Goal: Task Accomplishment & Management: Complete application form

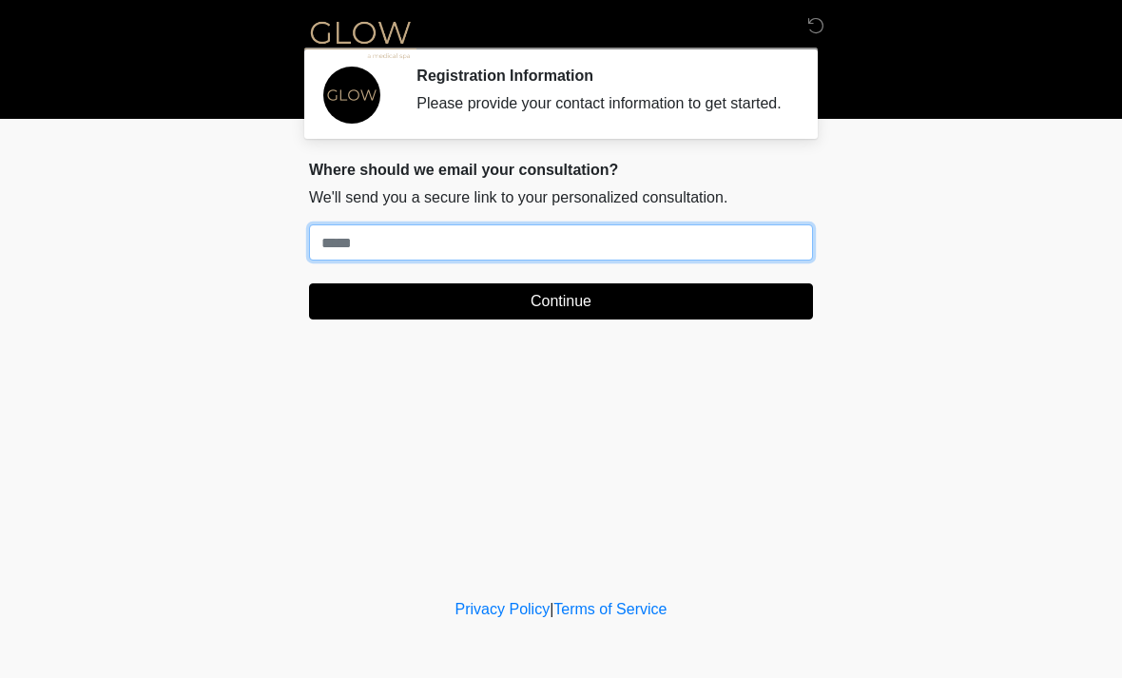
click at [702, 252] on input "Where should we email your treatment plan?" at bounding box center [561, 242] width 504 height 36
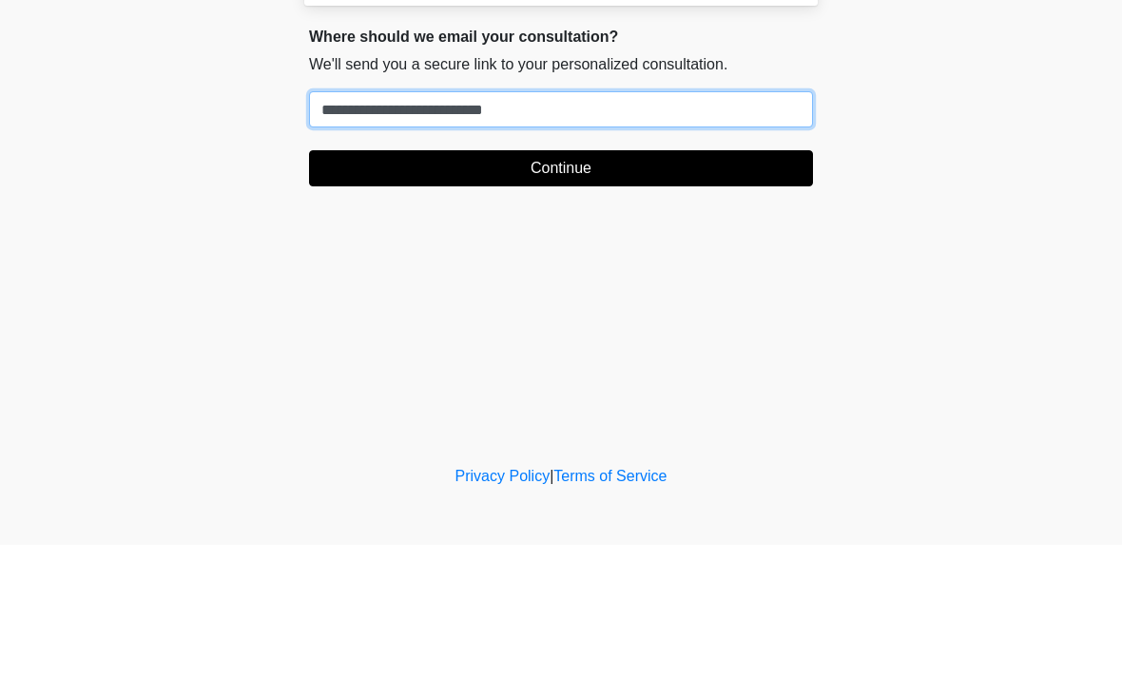
type input "**********"
click at [655, 283] on button "Continue" at bounding box center [561, 301] width 504 height 36
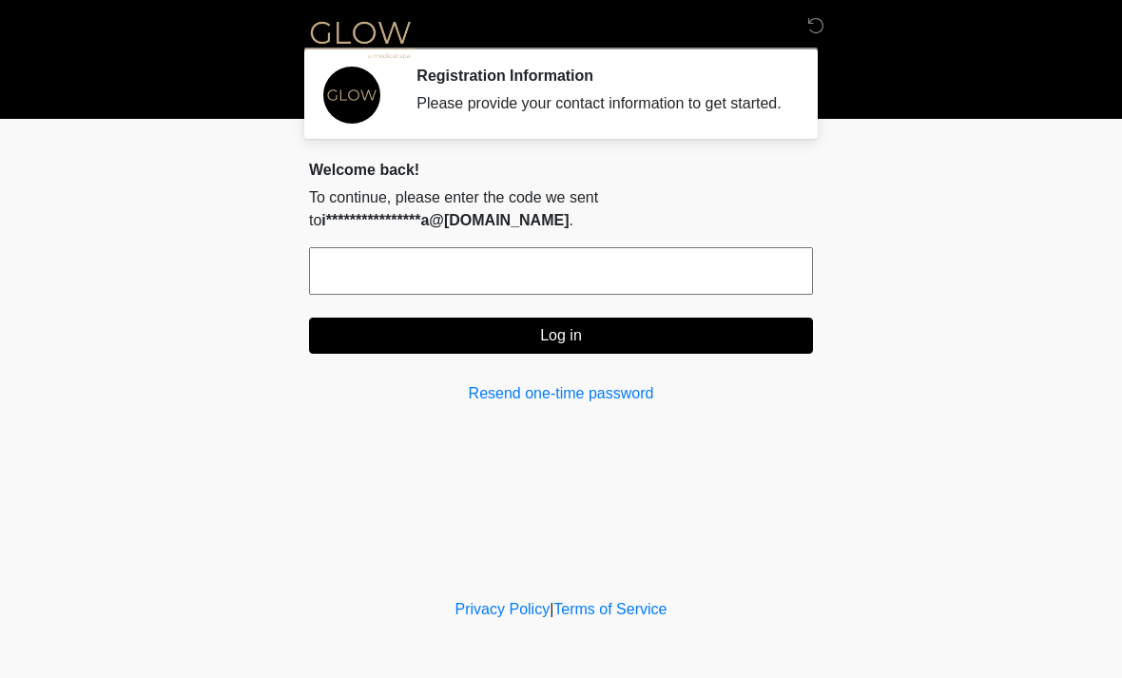
click at [573, 279] on input "text" at bounding box center [561, 271] width 504 height 48
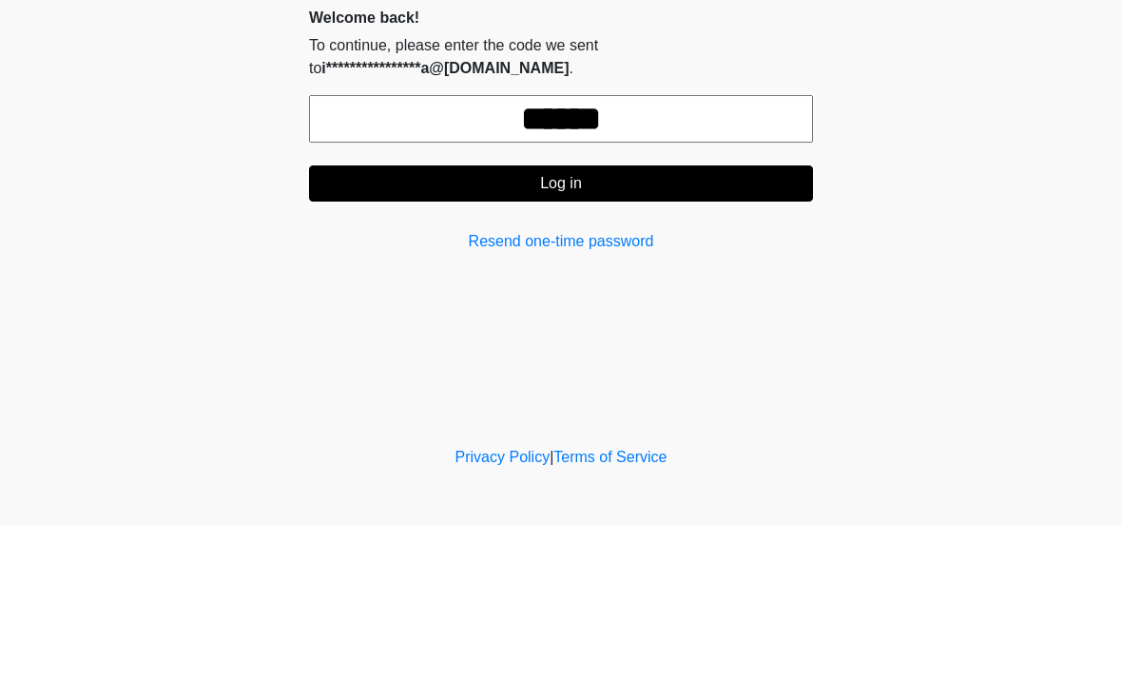
type input "******"
click at [625, 318] on button "Log in" at bounding box center [561, 336] width 504 height 36
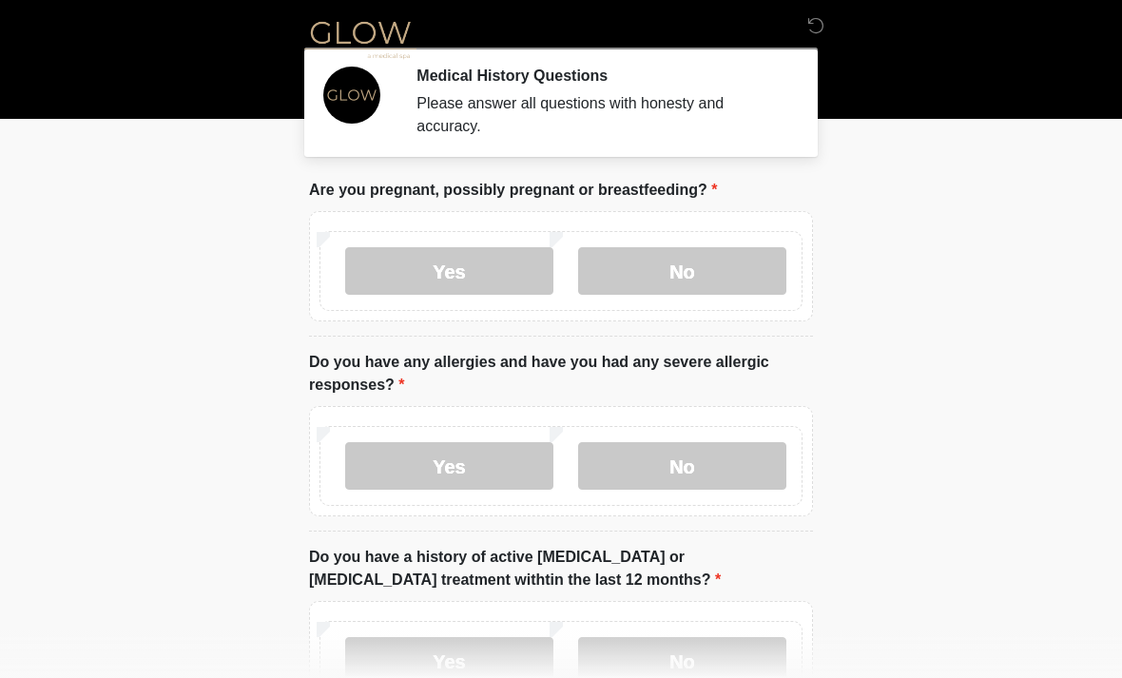
click at [722, 266] on label "No" at bounding box center [682, 271] width 208 height 48
click at [739, 451] on label "No" at bounding box center [682, 466] width 208 height 48
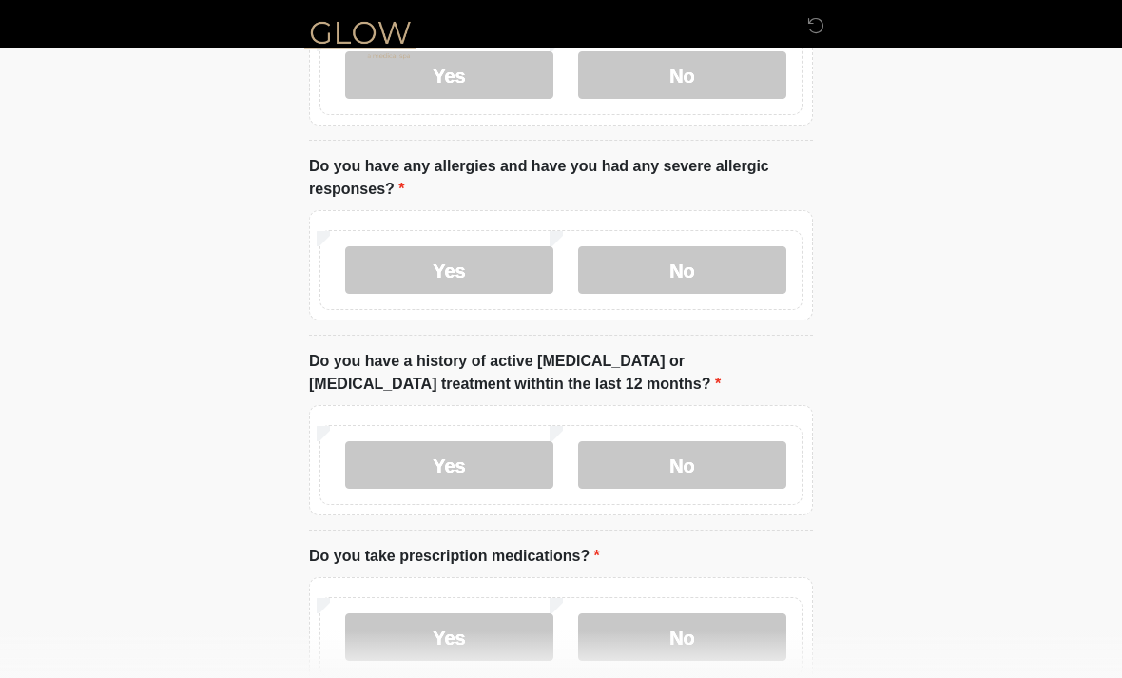
scroll to position [219, 0]
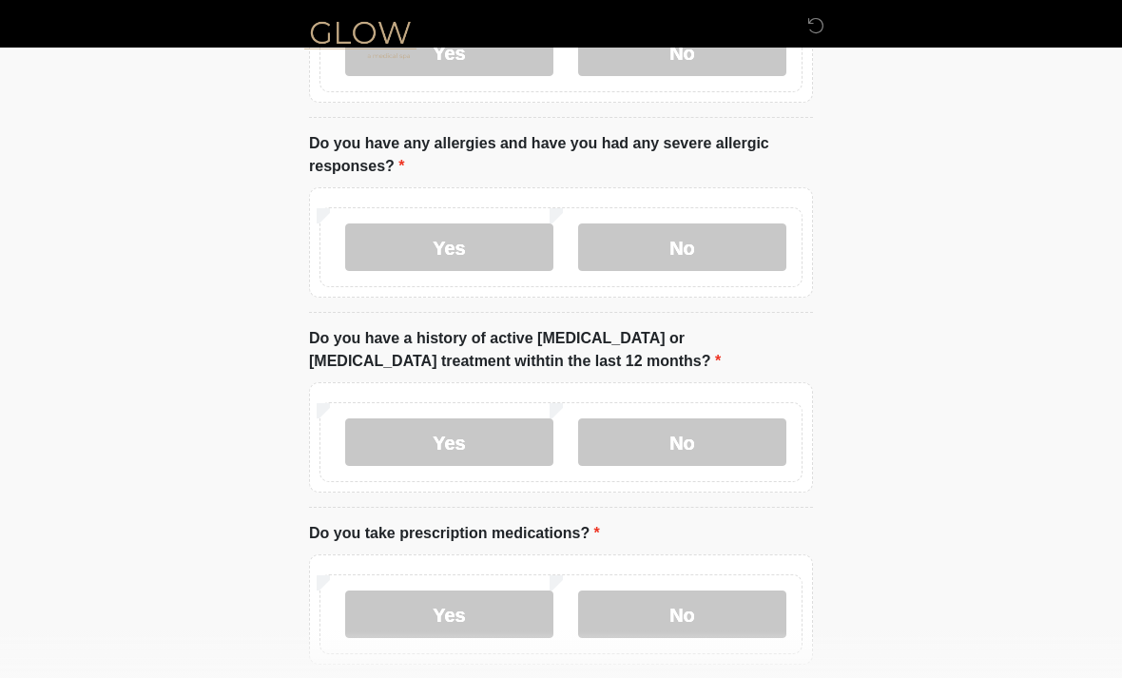
click at [736, 428] on label "No" at bounding box center [682, 442] width 208 height 48
click at [728, 605] on label "No" at bounding box center [682, 614] width 208 height 48
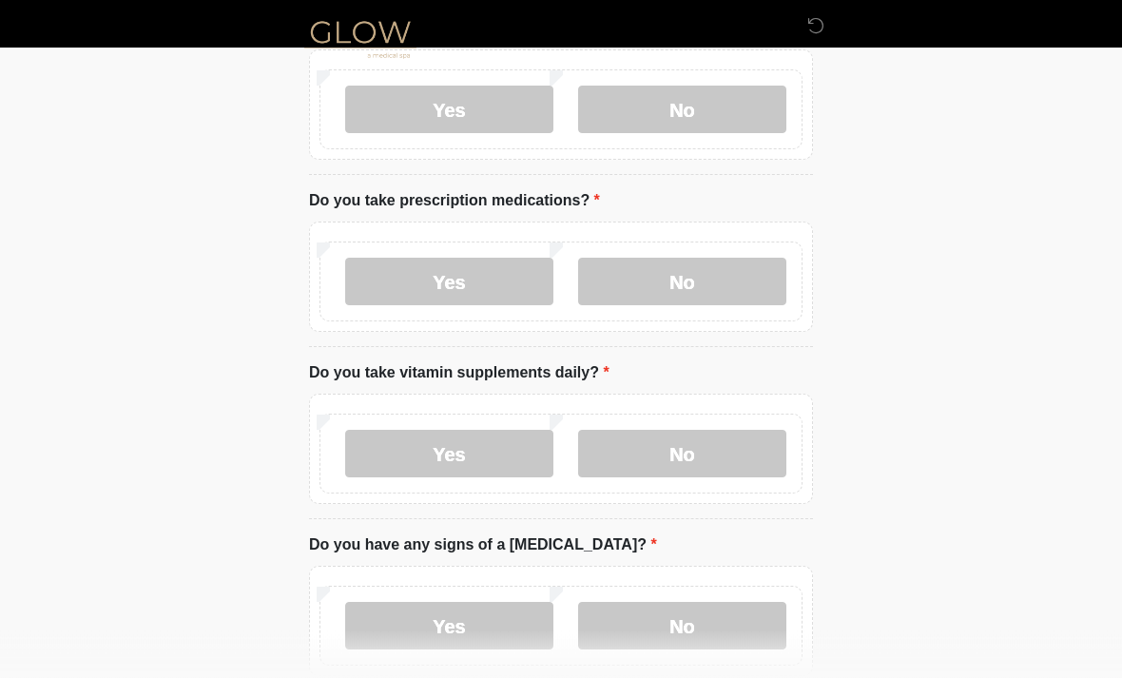
scroll to position [570, 0]
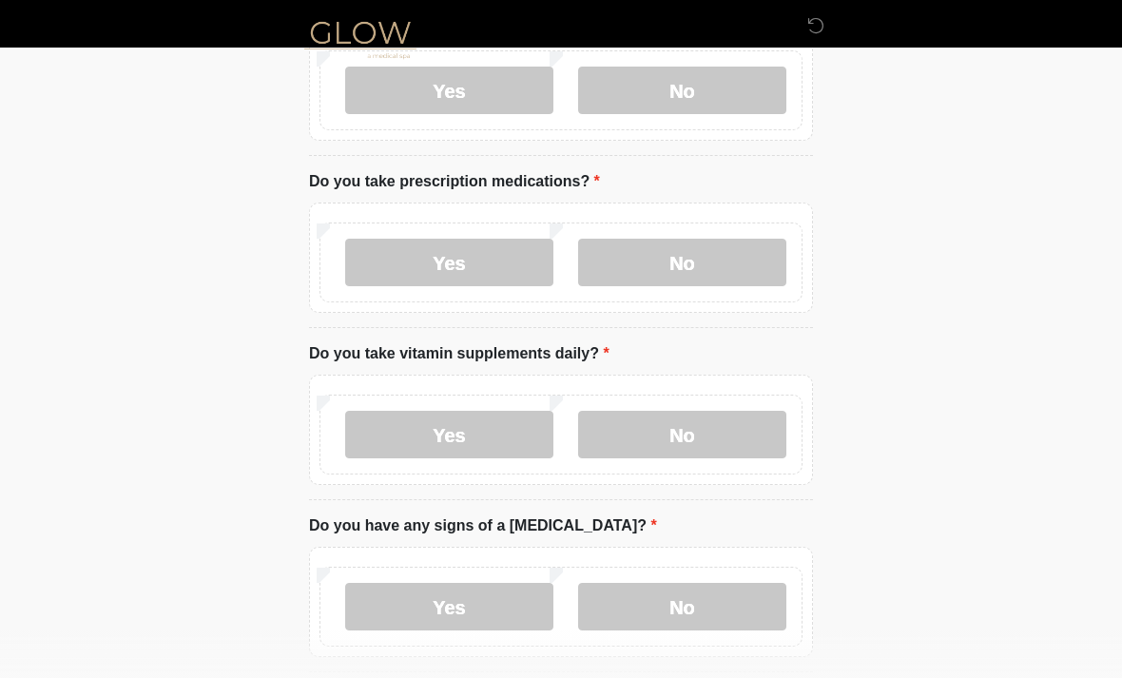
click at [741, 434] on label "No" at bounding box center [682, 435] width 208 height 48
click at [733, 603] on label "No" at bounding box center [682, 607] width 208 height 48
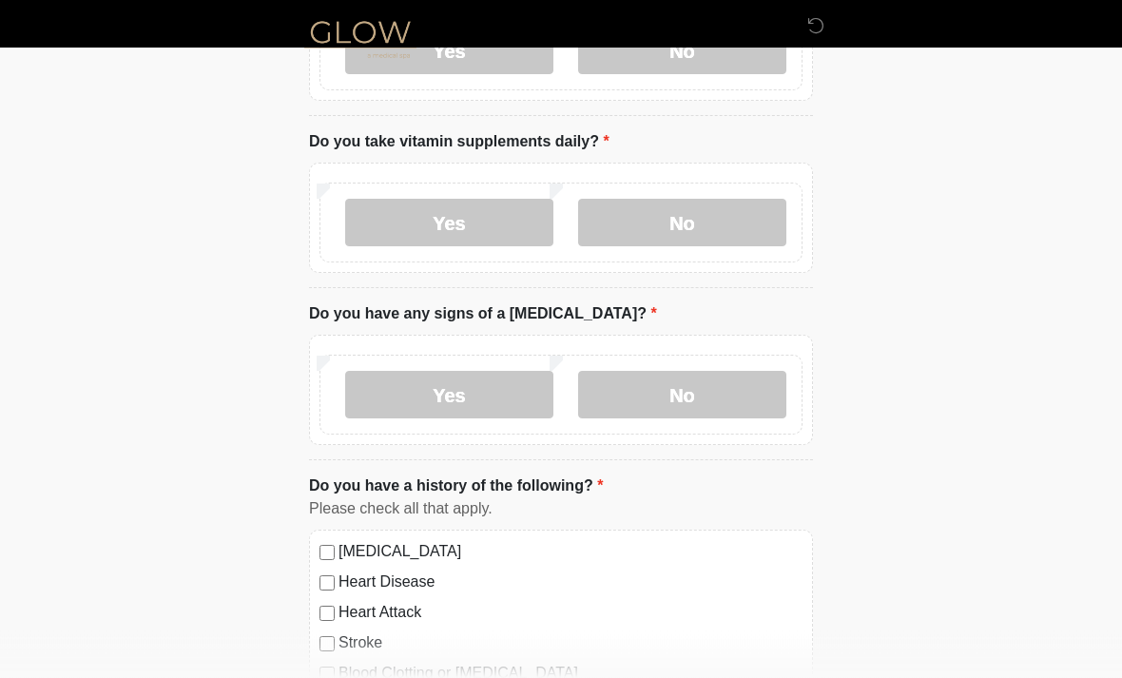
click at [480, 219] on label "Yes" at bounding box center [449, 224] width 208 height 48
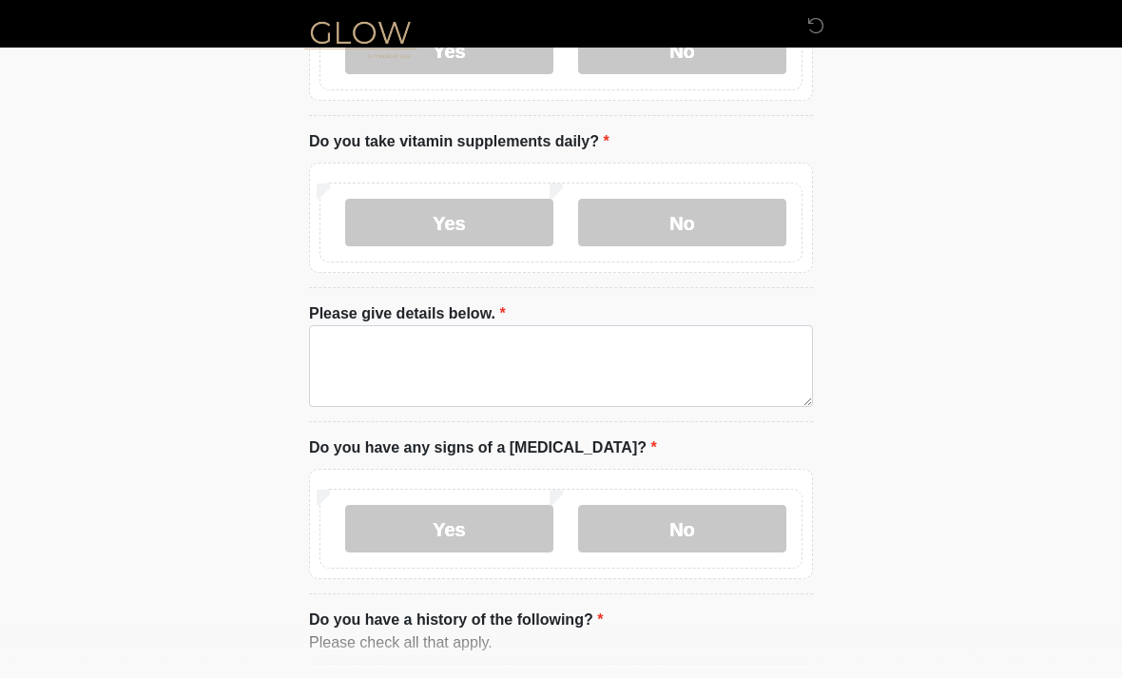
click at [724, 214] on label "No" at bounding box center [682, 223] width 208 height 48
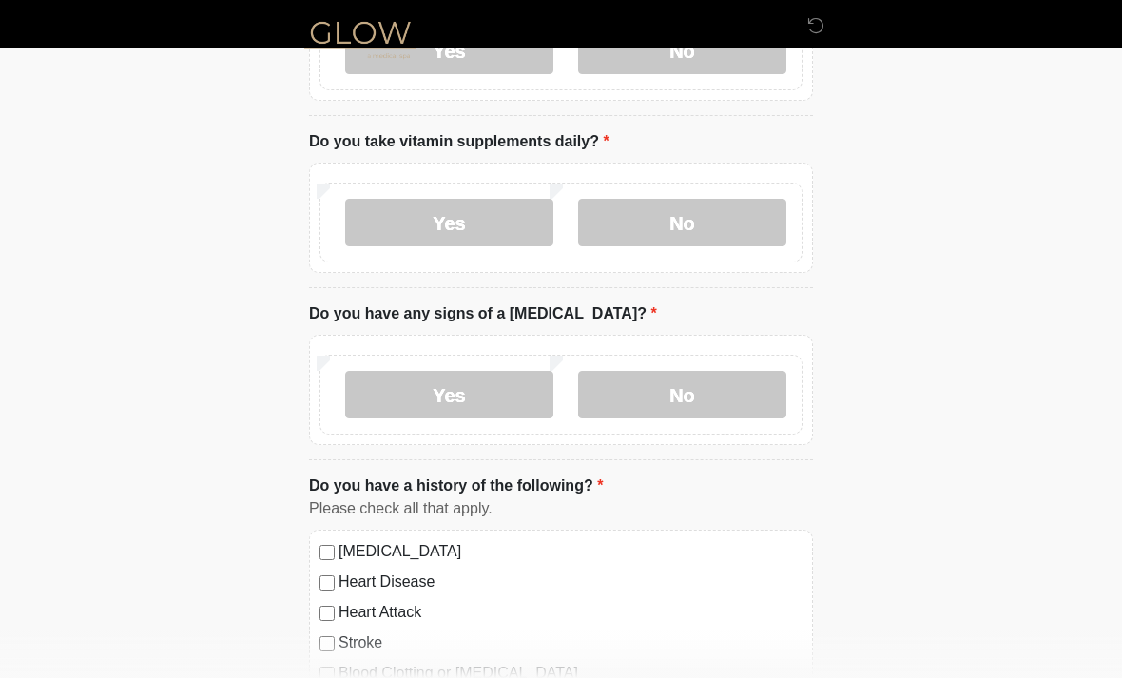
click at [501, 227] on label "Yes" at bounding box center [449, 223] width 208 height 48
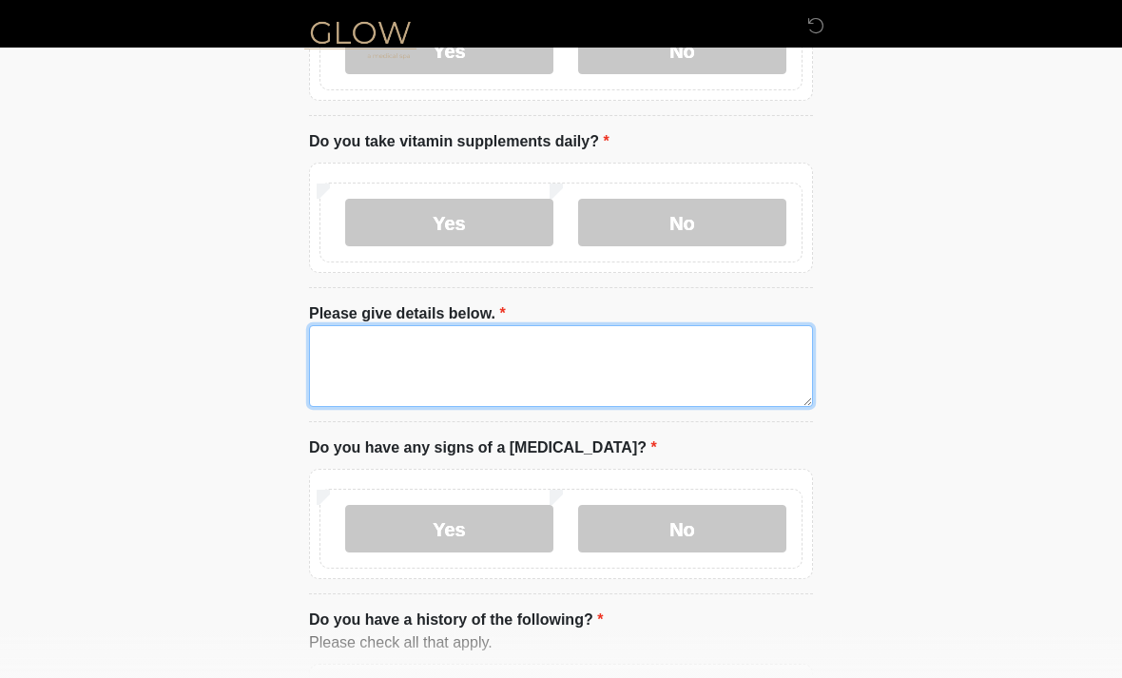
click at [563, 346] on textarea "Please give details below." at bounding box center [561, 366] width 504 height 82
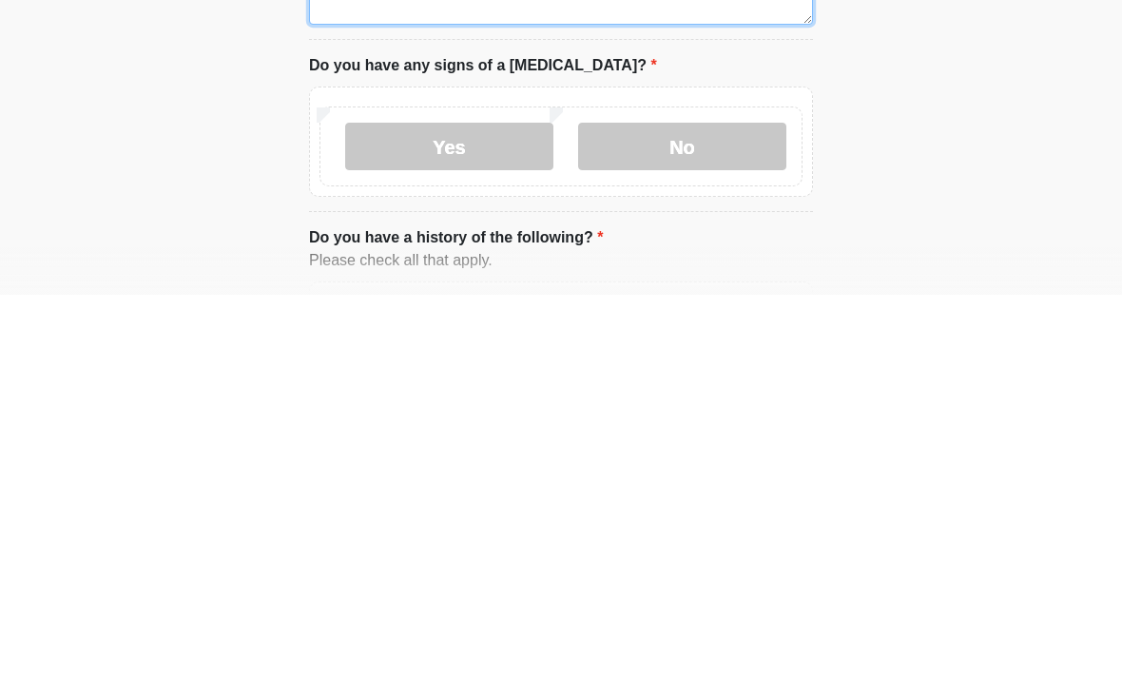
type textarea "**********"
click at [734, 506] on label "No" at bounding box center [682, 530] width 208 height 48
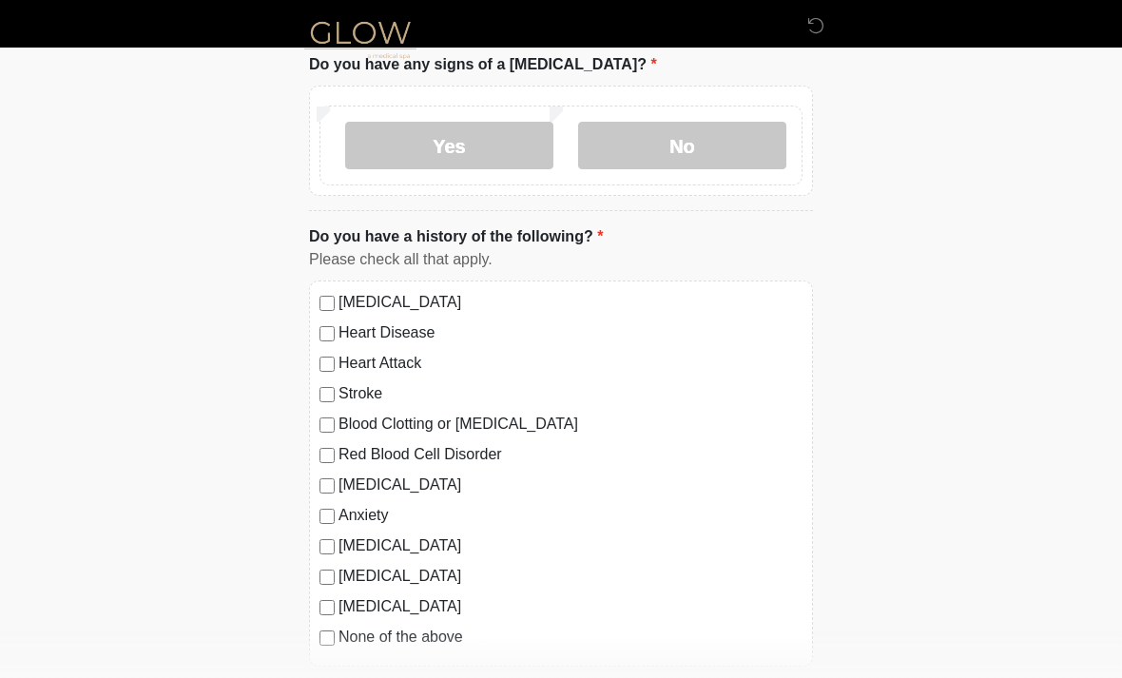
click at [460, 630] on label "None of the above" at bounding box center [570, 637] width 464 height 23
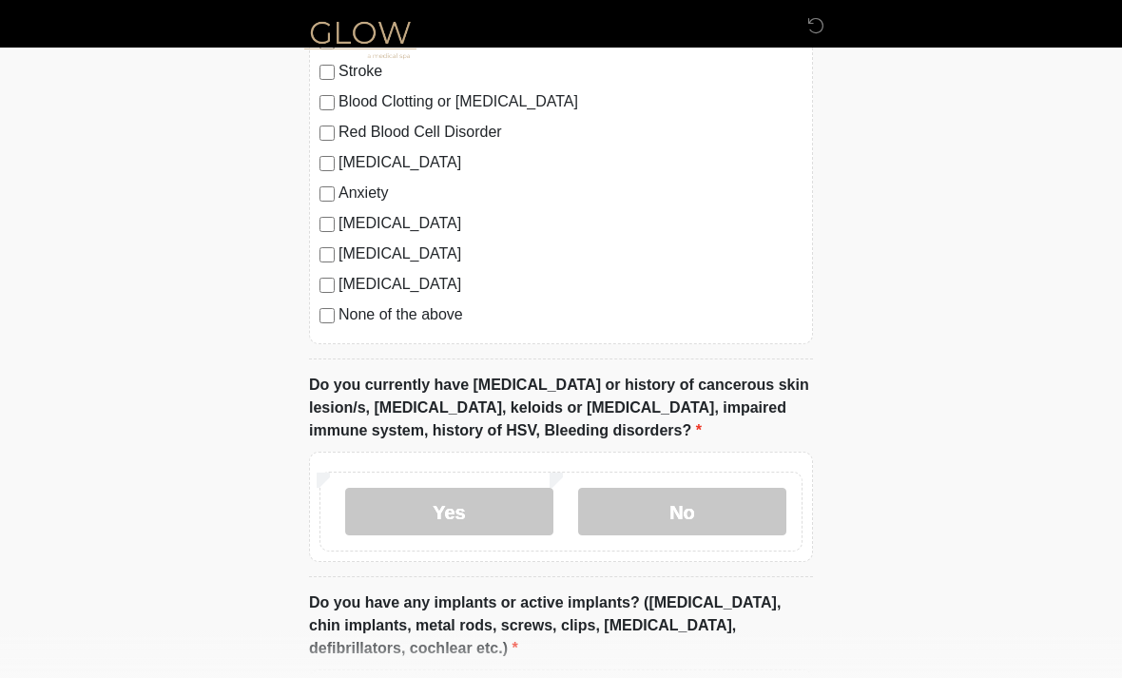
click at [746, 495] on label "No" at bounding box center [682, 512] width 208 height 48
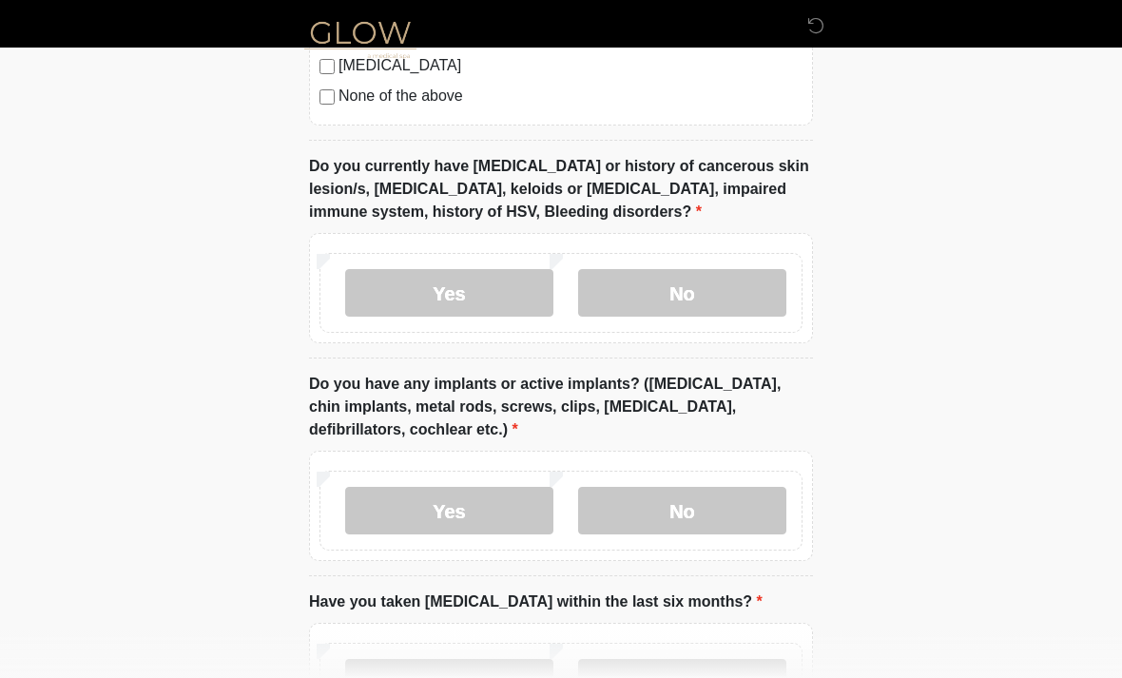
scroll to position [1743, 0]
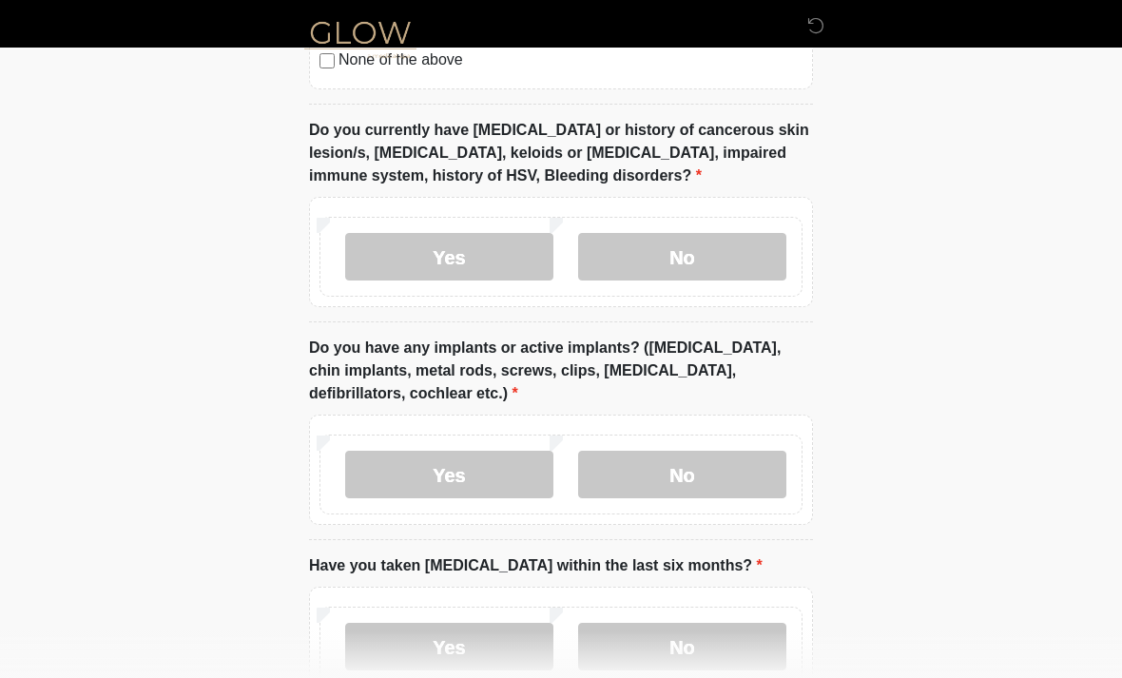
click at [738, 463] on label "No" at bounding box center [682, 475] width 208 height 48
click at [730, 631] on label "No" at bounding box center [682, 647] width 208 height 48
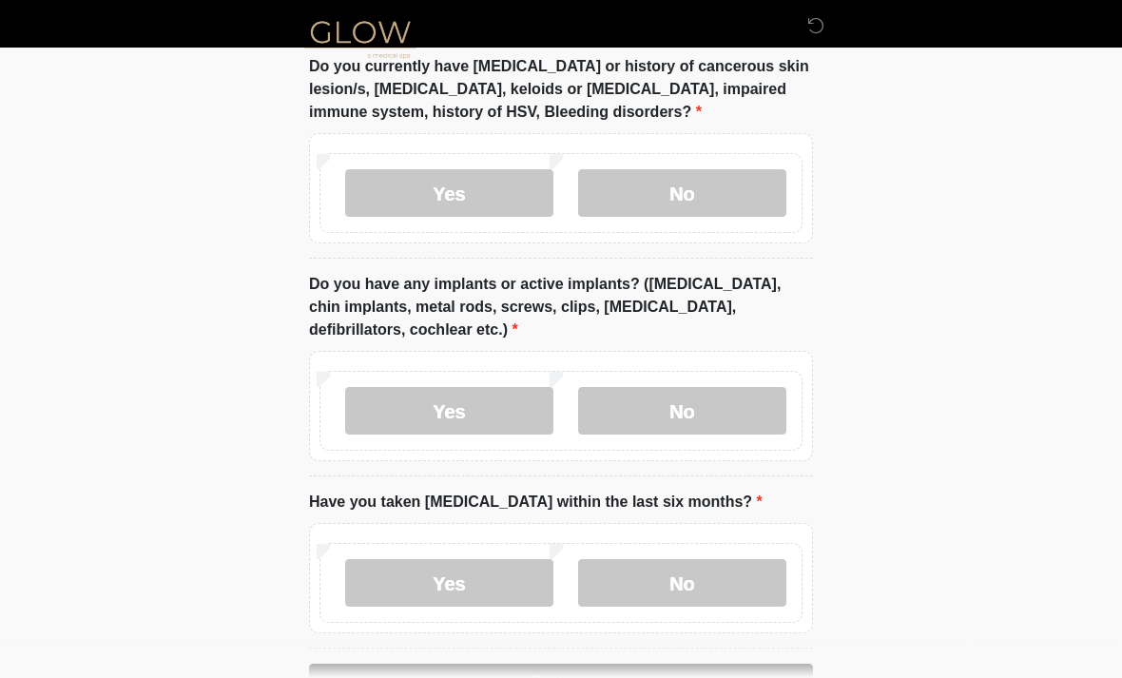
scroll to position [1865, 0]
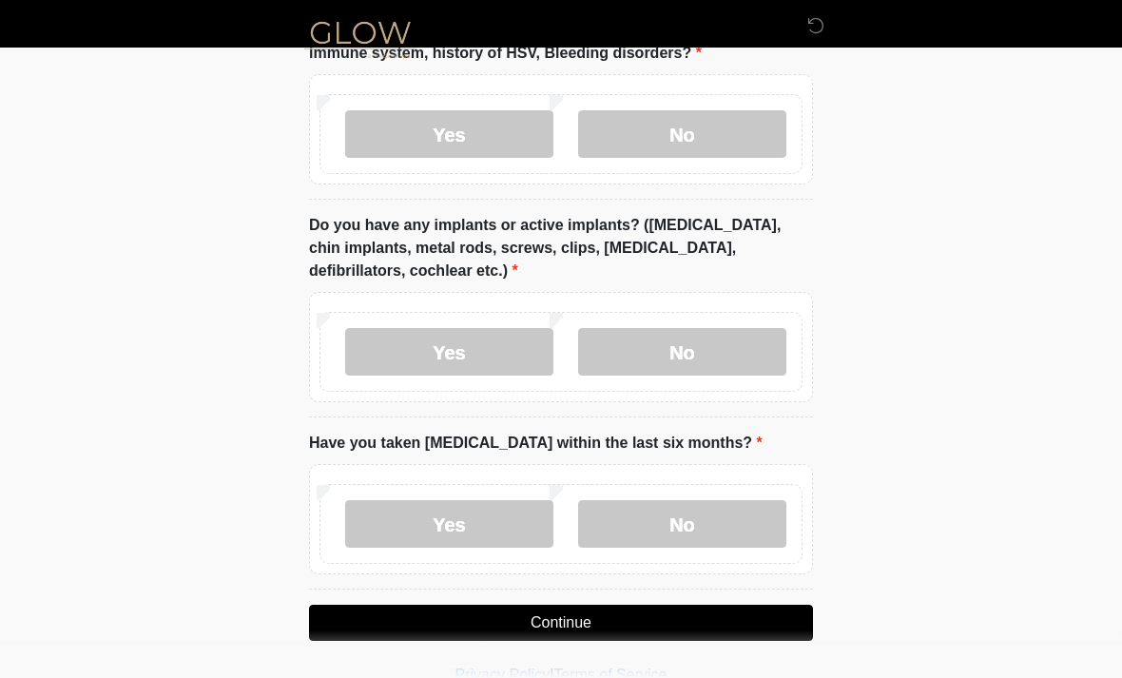
click at [741, 627] on button "Continue" at bounding box center [561, 623] width 504 height 36
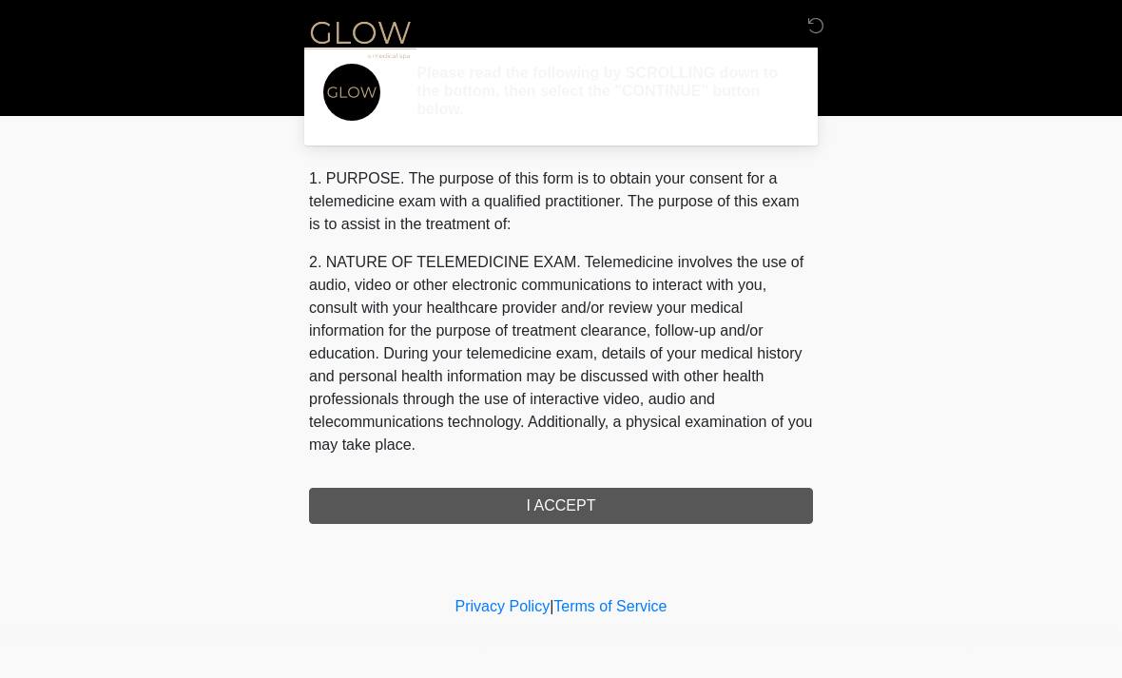
scroll to position [0, 0]
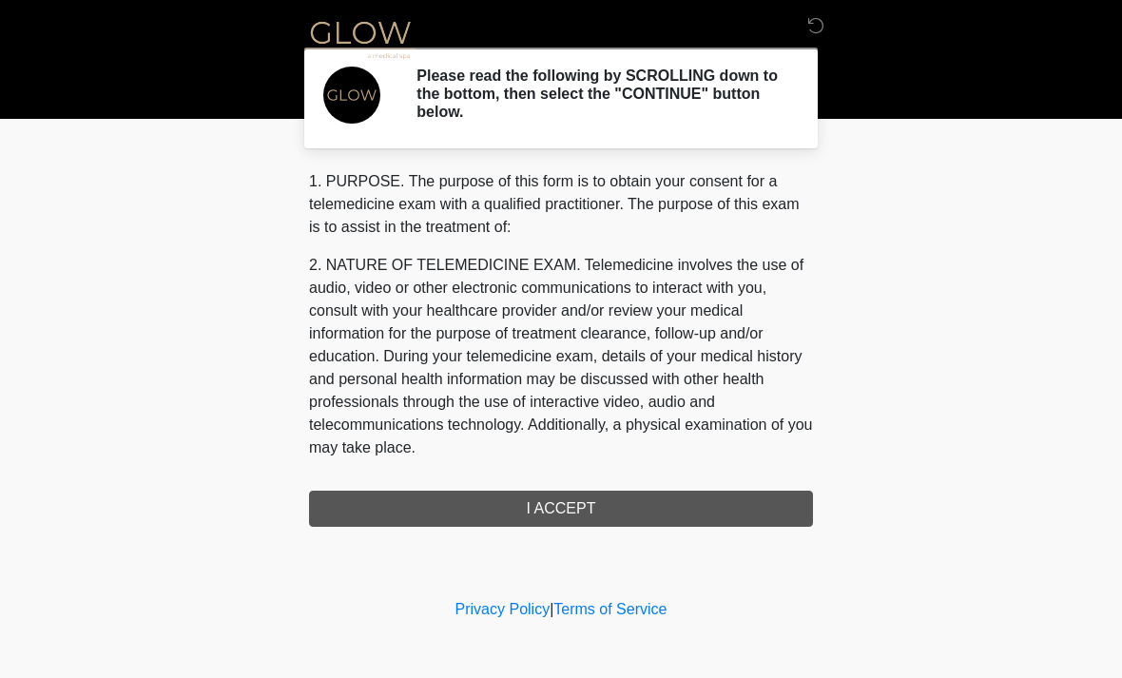
click at [701, 503] on div "1. PURPOSE. The purpose of this form is to obtain your consent for a telemedici…" at bounding box center [561, 348] width 504 height 356
click at [637, 507] on div "1. PURPOSE. The purpose of this form is to obtain your consent for a telemedici…" at bounding box center [561, 348] width 504 height 356
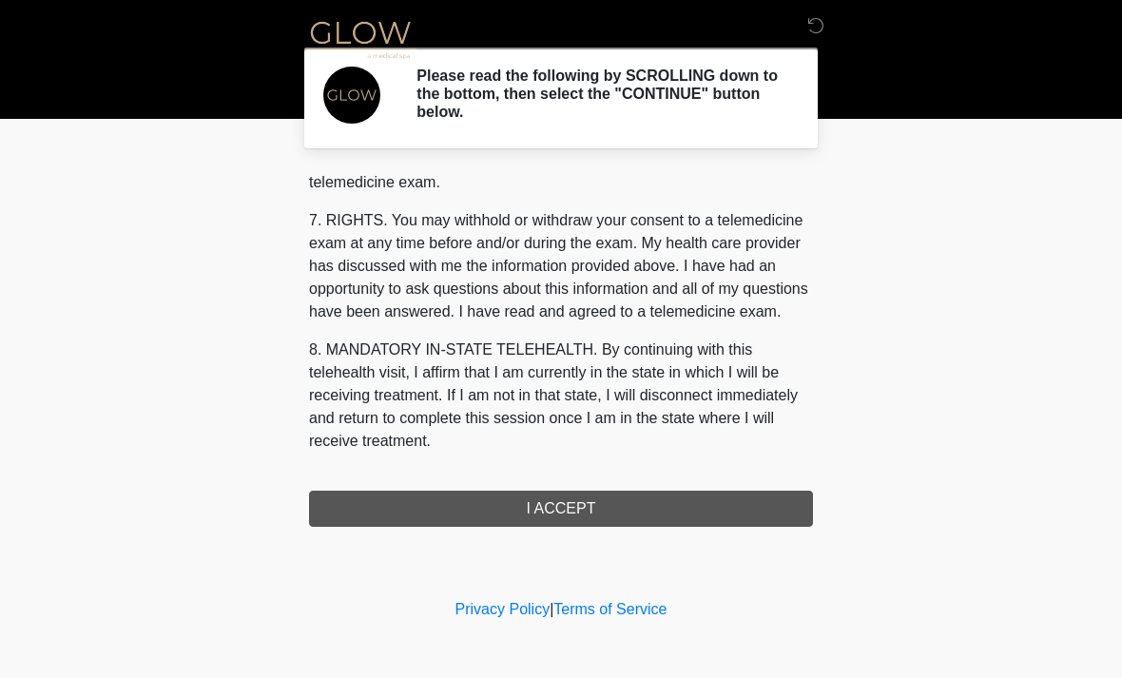
click at [611, 501] on div "1. PURPOSE. The purpose of this form is to obtain your consent for a telemedici…" at bounding box center [561, 348] width 504 height 356
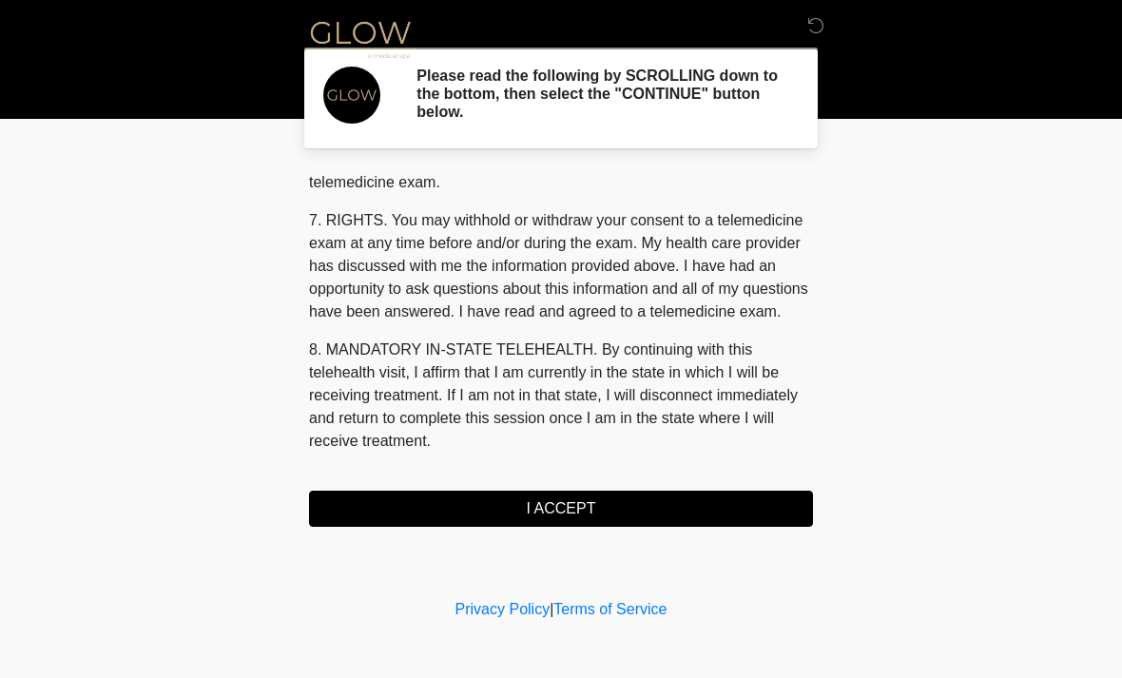
click at [639, 513] on button "I ACCEPT" at bounding box center [561, 509] width 504 height 36
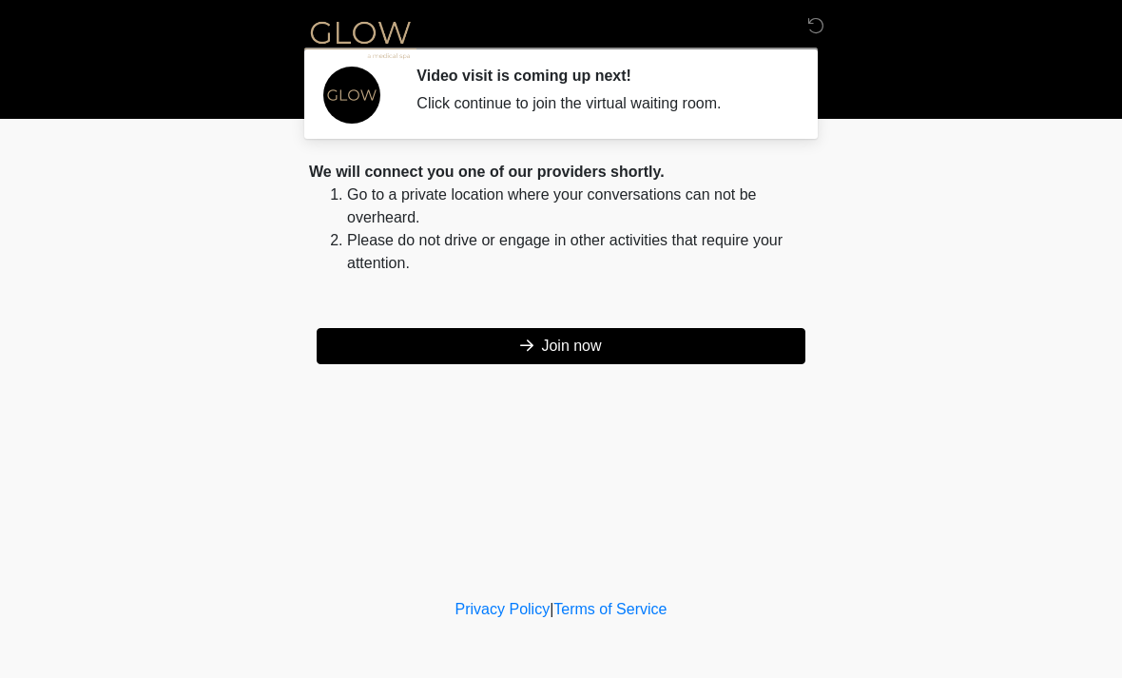
click at [678, 337] on button "Join now" at bounding box center [561, 346] width 489 height 36
